Goal: Use online tool/utility: Utilize a website feature to perform a specific function

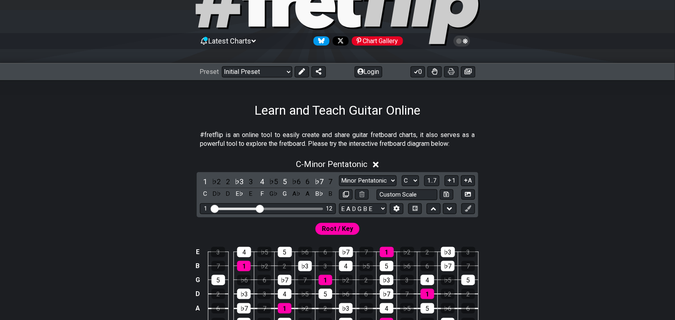
scroll to position [100, 0]
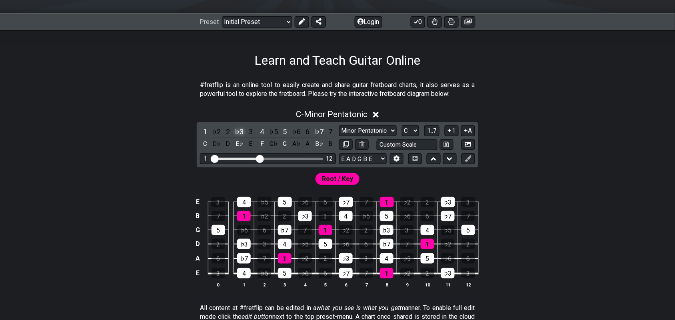
click at [239, 130] on div "♭3" at bounding box center [239, 131] width 10 height 11
click at [261, 132] on div "4" at bounding box center [262, 131] width 10 height 11
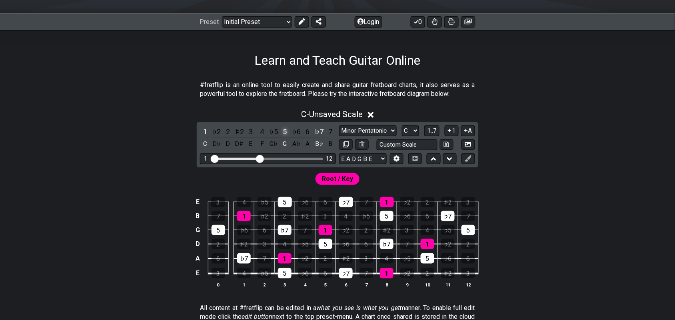
click at [285, 129] on div "5" at bounding box center [285, 131] width 10 height 11
click at [316, 129] on div "♭7" at bounding box center [319, 131] width 10 height 11
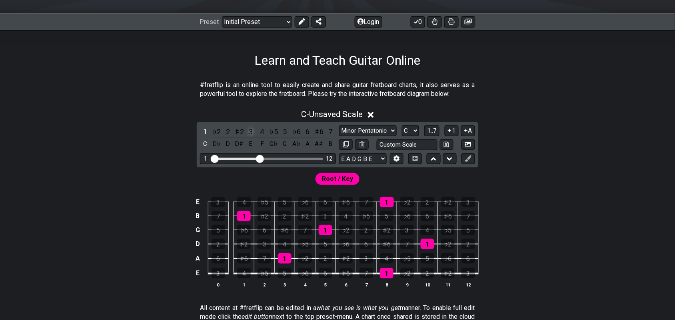
click at [250, 131] on div "3" at bounding box center [251, 131] width 10 height 11
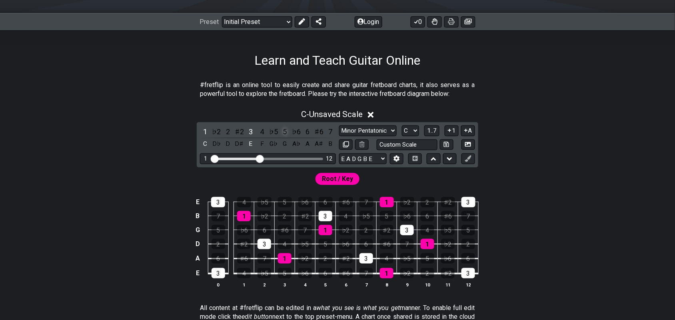
click at [286, 131] on div "5" at bounding box center [285, 131] width 10 height 11
click at [330, 136] on div "7" at bounding box center [331, 131] width 10 height 11
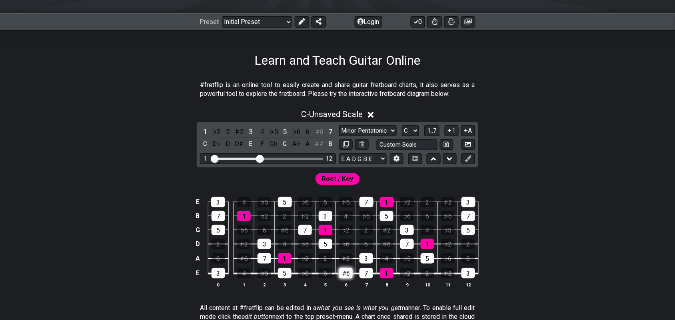
click at [348, 275] on div "♯6" at bounding box center [346, 273] width 14 height 10
click at [348, 256] on div "♯2" at bounding box center [346, 259] width 14 height 10
click at [308, 244] on div "♭5" at bounding box center [305, 244] width 14 height 10
click at [240, 129] on div "♯2" at bounding box center [239, 131] width 10 height 11
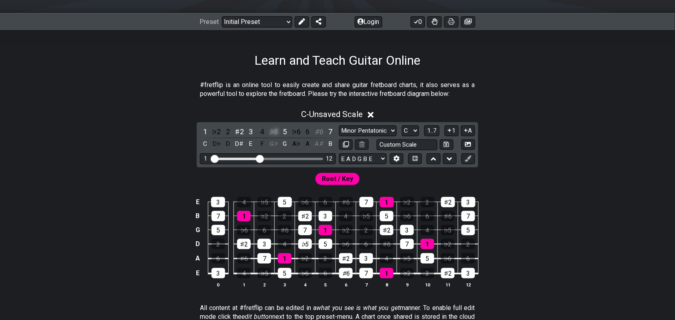
click at [272, 129] on div "♭5" at bounding box center [273, 131] width 10 height 11
click at [319, 132] on div "♯6" at bounding box center [319, 131] width 10 height 11
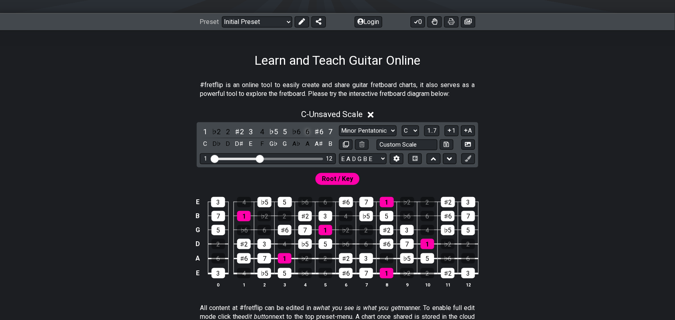
click at [308, 130] on div "6" at bounding box center [308, 131] width 10 height 11
click at [322, 131] on div "♯6" at bounding box center [319, 131] width 10 height 11
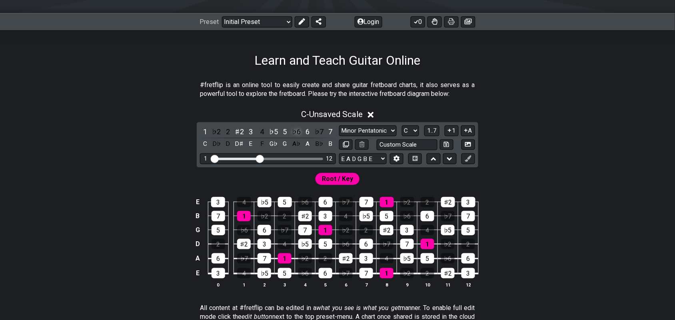
click at [298, 129] on div "♭6" at bounding box center [296, 131] width 10 height 11
click at [331, 130] on div "7" at bounding box center [331, 131] width 10 height 11
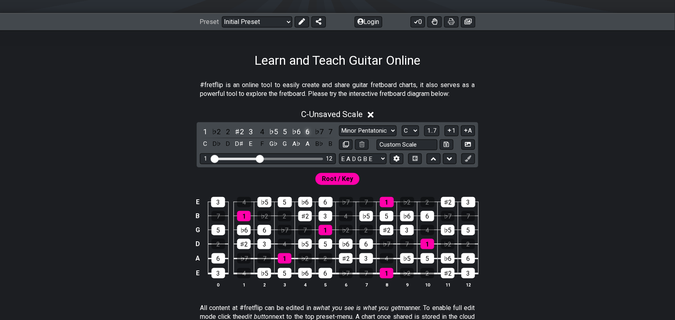
click at [307, 132] on div "6" at bounding box center [308, 131] width 10 height 11
click at [297, 132] on div "♭6" at bounding box center [296, 131] width 10 height 11
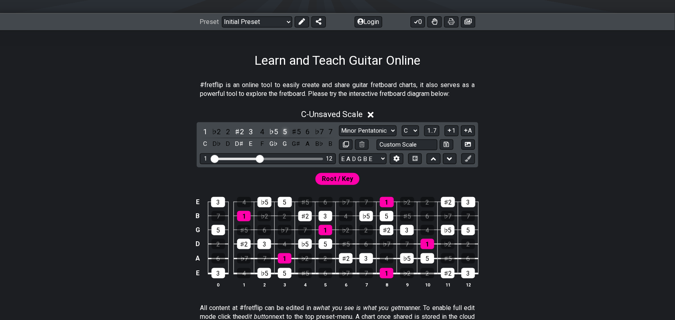
click at [283, 131] on div "5" at bounding box center [285, 131] width 10 height 11
click at [274, 130] on div "♭5" at bounding box center [273, 131] width 10 height 11
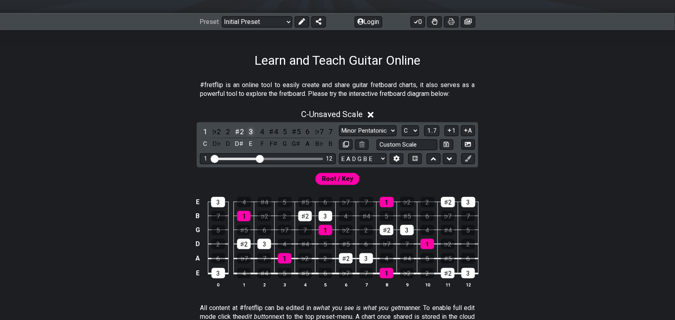
click at [247, 127] on div "3" at bounding box center [251, 131] width 10 height 11
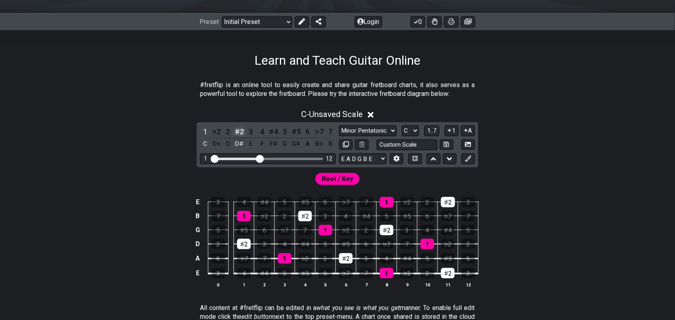
click at [237, 128] on div "♯2" at bounding box center [239, 131] width 10 height 11
click at [248, 131] on div "3" at bounding box center [251, 131] width 10 height 11
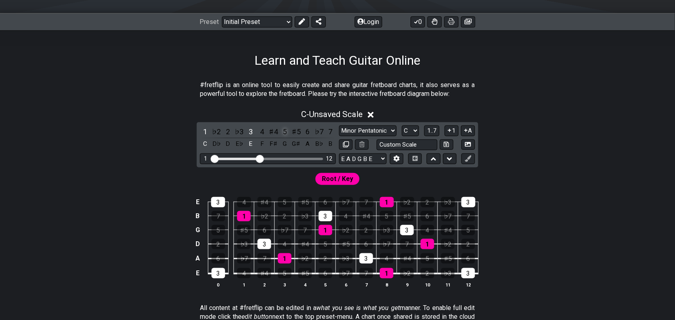
click at [286, 130] on div "5" at bounding box center [285, 131] width 10 height 11
click at [320, 132] on div "♭7" at bounding box center [319, 131] width 10 height 11
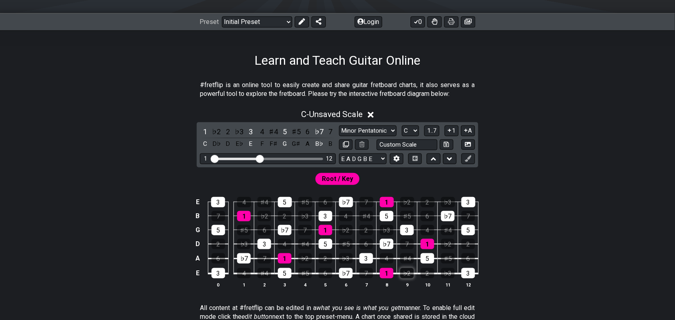
click at [403, 271] on div "♭2" at bounding box center [407, 273] width 14 height 10
